Goal: Download file/media

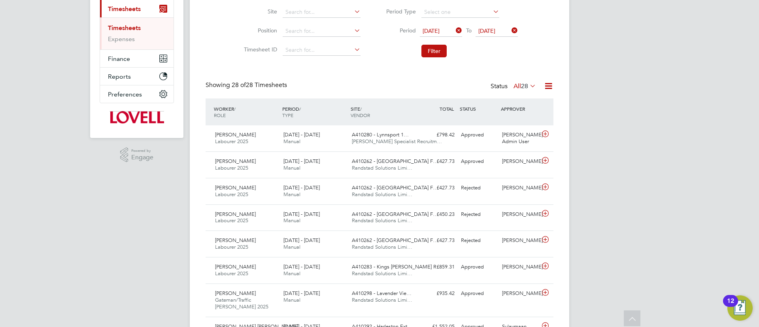
click at [543, 84] on icon at bounding box center [548, 86] width 10 height 10
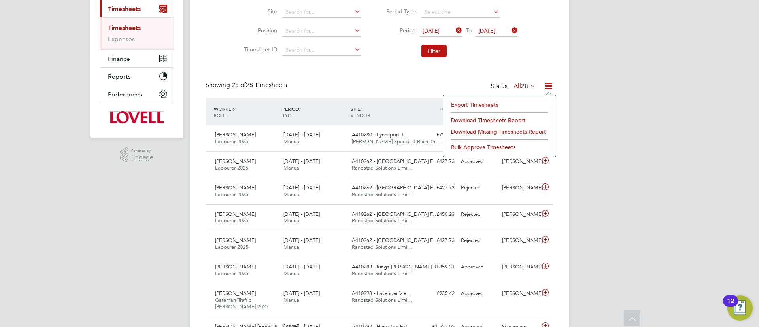
click at [516, 115] on li "Download Timesheets Report" at bounding box center [499, 120] width 105 height 11
